Goal: Navigation & Orientation: Understand site structure

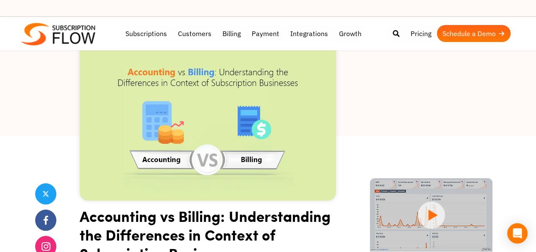
scroll to position [212, 0]
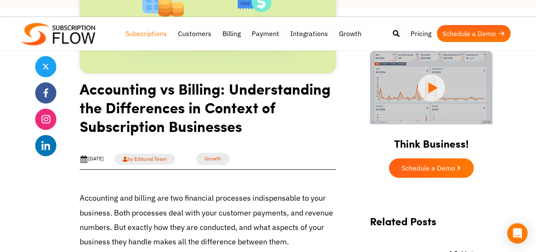
click at [141, 29] on link "Subscriptions" at bounding box center [146, 33] width 53 height 17
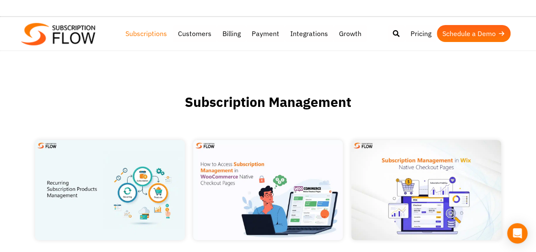
click at [85, 42] on img at bounding box center [58, 34] width 74 height 22
